Goal: Transaction & Acquisition: Purchase product/service

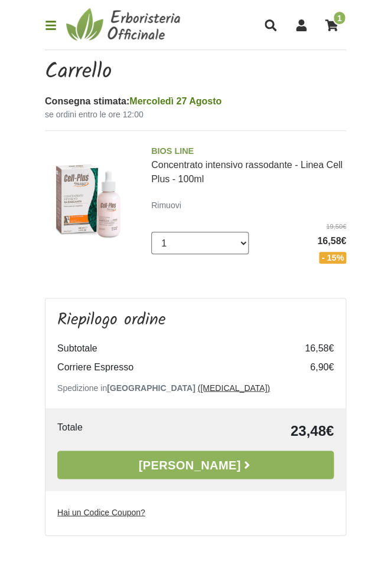
click at [240, 245] on select "0 (Rimuovi) 1 2 3 4" at bounding box center [199, 243] width 97 height 22
select select "0"
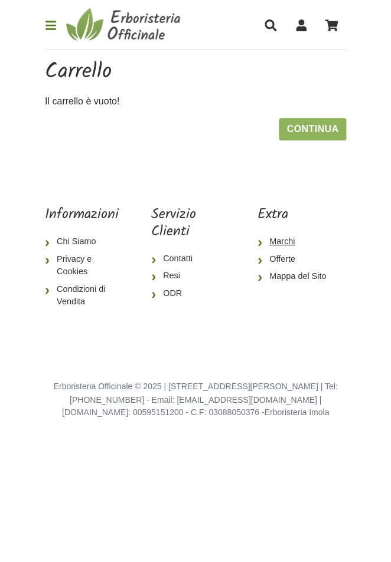
click at [283, 240] on link "Marchi" at bounding box center [301, 242] width 89 height 18
